Goal: Information Seeking & Learning: Understand process/instructions

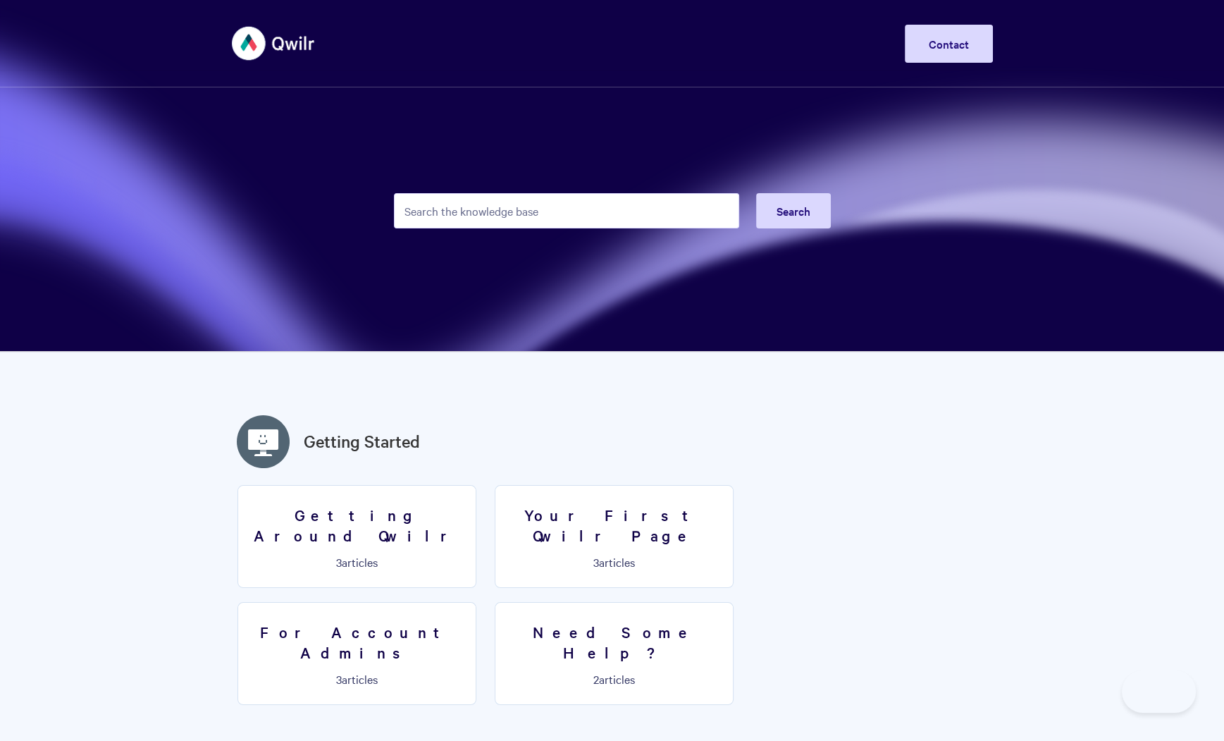
click at [612, 208] on input "Search the knowledge base" at bounding box center [566, 210] width 345 height 35
type input "quickbooks"
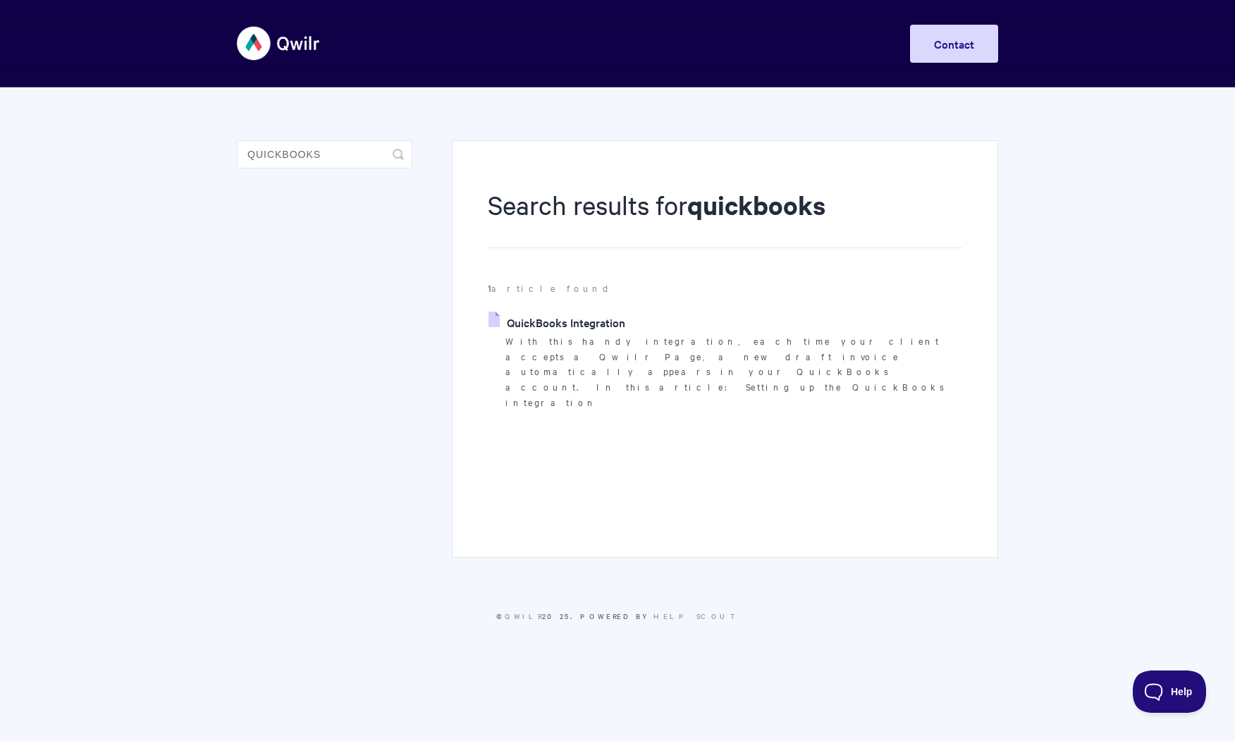
click at [651, 345] on p "With this handy integration, each time your client accepts a Qwilr Page, a new …" at bounding box center [733, 371] width 457 height 77
click at [567, 321] on link "QuickBooks Integration" at bounding box center [557, 322] width 137 height 21
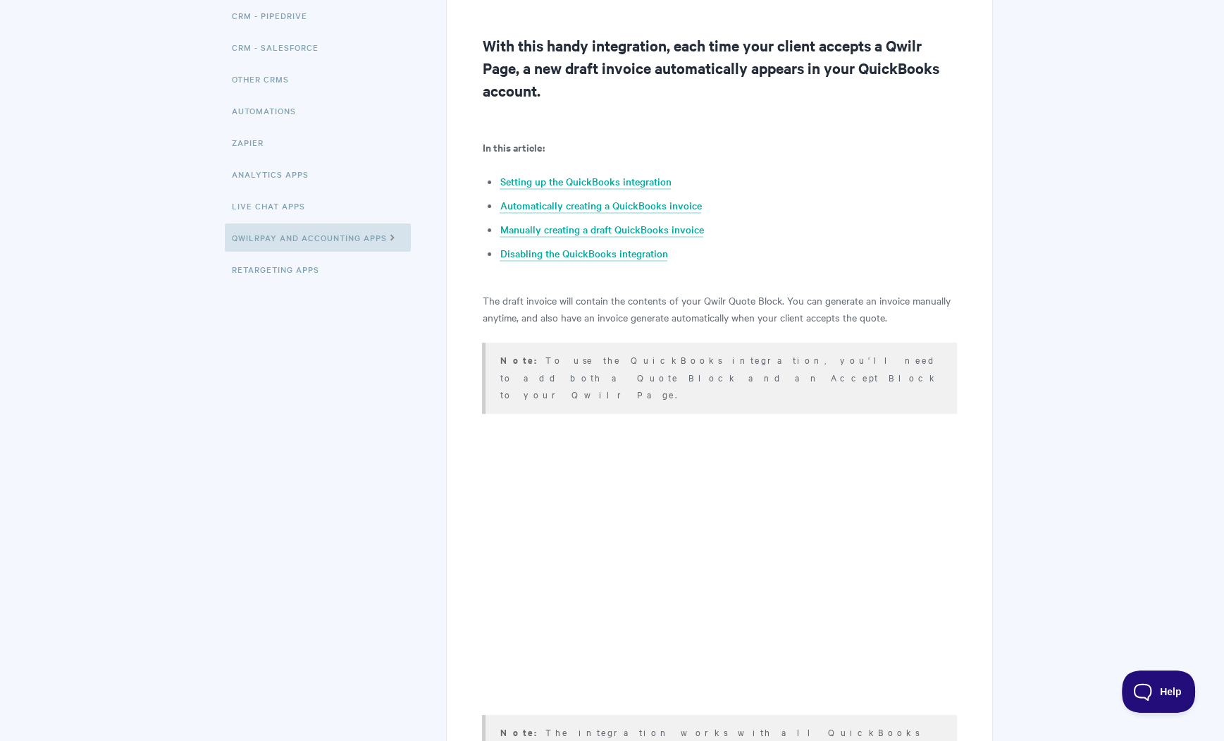
scroll to position [254, 0]
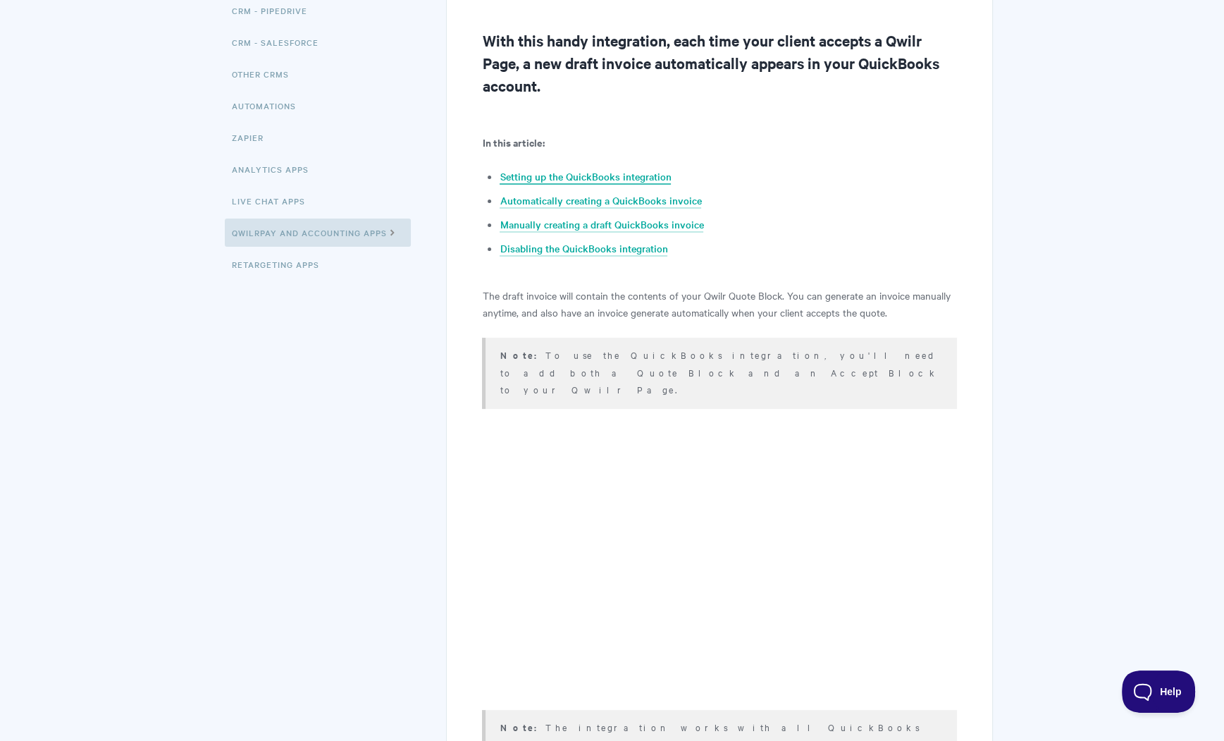
click at [630, 177] on link "Setting up the QuickBooks integration" at bounding box center [585, 177] width 171 height 16
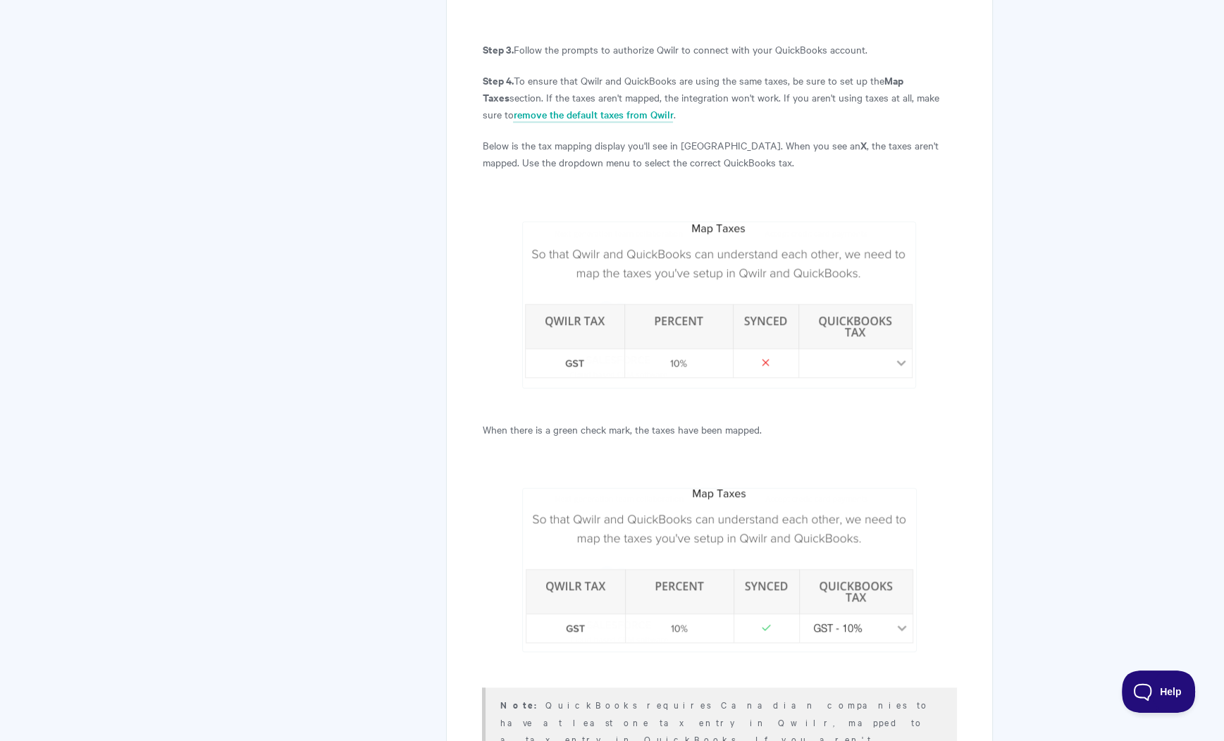
scroll to position [1679, 0]
